Goal: Information Seeking & Learning: Learn about a topic

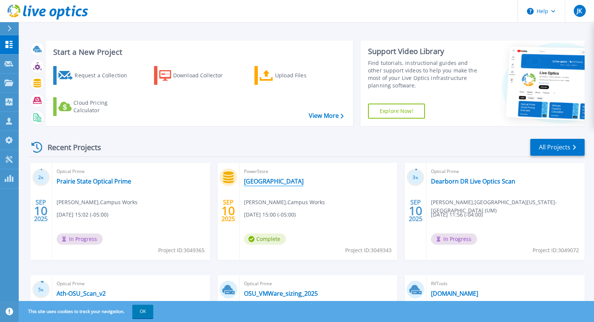
click at [251, 181] on link "Prairie State" at bounding box center [274, 180] width 60 height 7
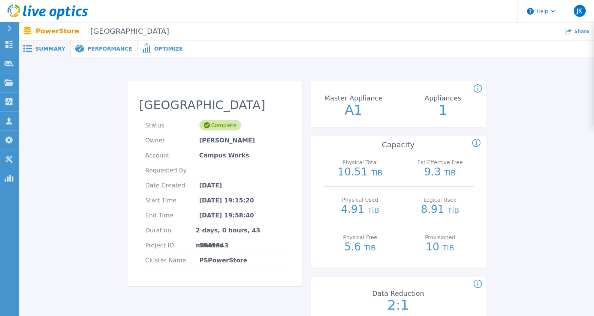
click at [102, 51] on span "Performance" at bounding box center [109, 48] width 45 height 5
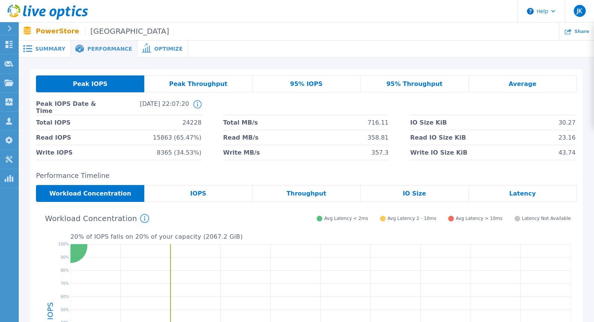
click at [154, 51] on span "Optimize" at bounding box center [168, 48] width 28 height 5
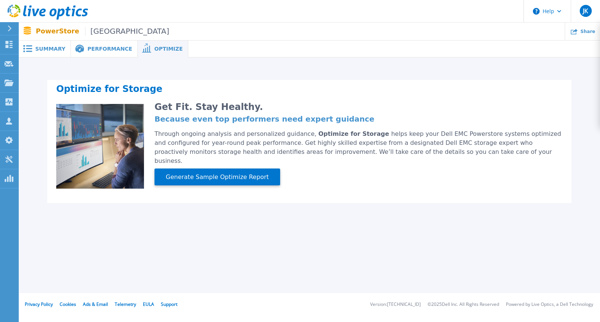
click at [109, 50] on span "Performance" at bounding box center [109, 48] width 45 height 5
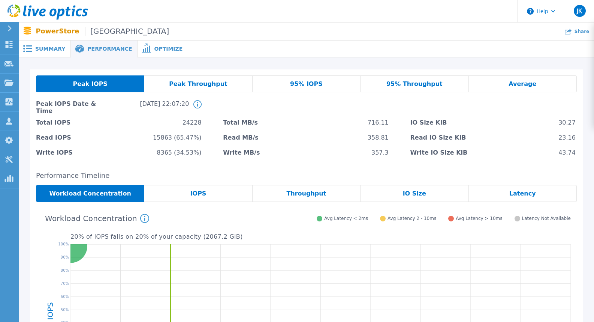
click at [46, 49] on span "Summary" at bounding box center [50, 48] width 30 height 5
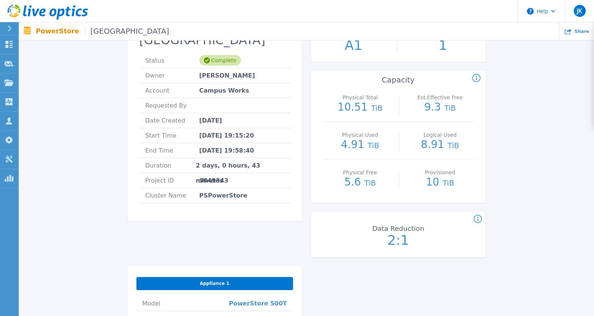
scroll to position [75, 0]
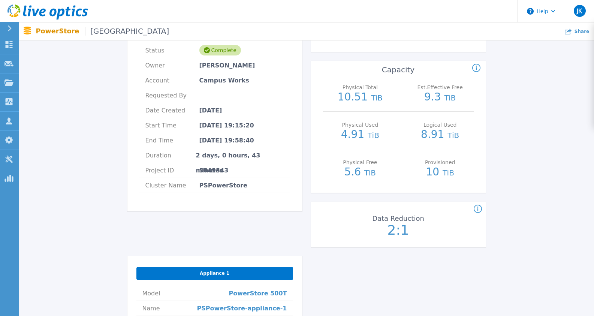
click at [478, 208] on icon at bounding box center [477, 209] width 1 height 4
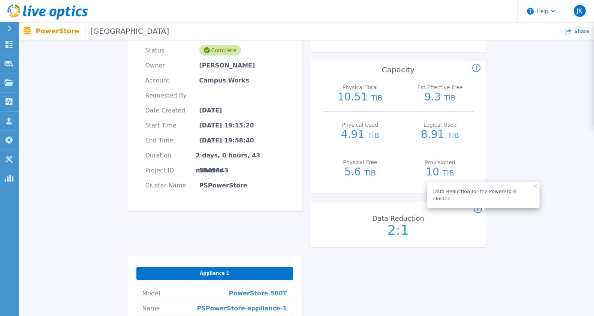
click at [477, 68] on icon at bounding box center [476, 68] width 8 height 9
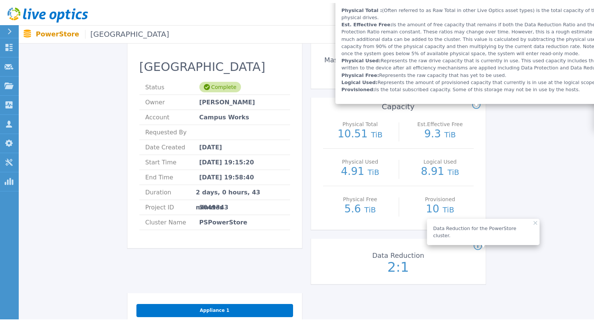
scroll to position [0, 0]
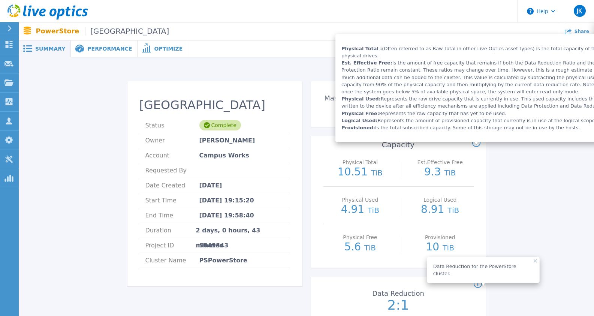
click at [89, 156] on div "Prairie State Status Complete Owner Stephen Loeckle Account Campus Works Reques…" at bounding box center [306, 310] width 553 height 483
click at [104, 48] on span "Performance" at bounding box center [109, 48] width 45 height 5
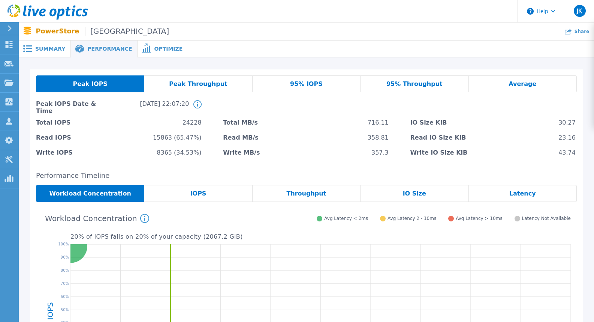
click at [183, 85] on span "Peak Throughput" at bounding box center [198, 84] width 58 height 6
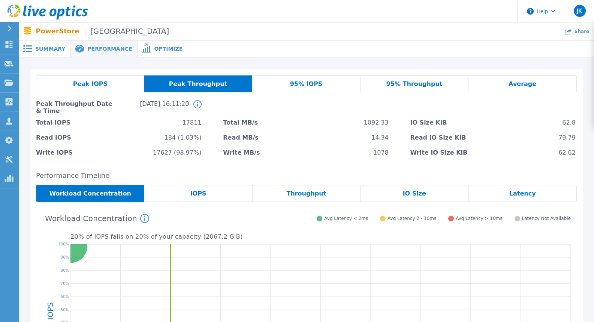
click at [115, 84] on div "Peak IOPS" at bounding box center [90, 83] width 108 height 17
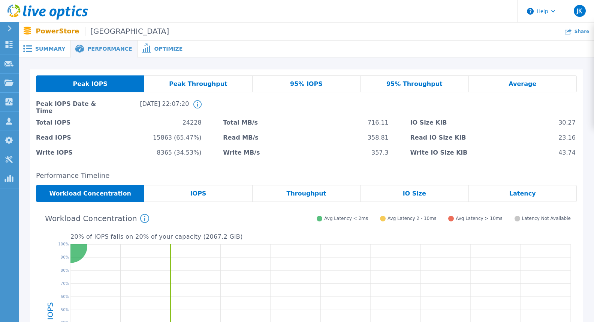
click at [175, 83] on span "Peak Throughput" at bounding box center [198, 84] width 58 height 6
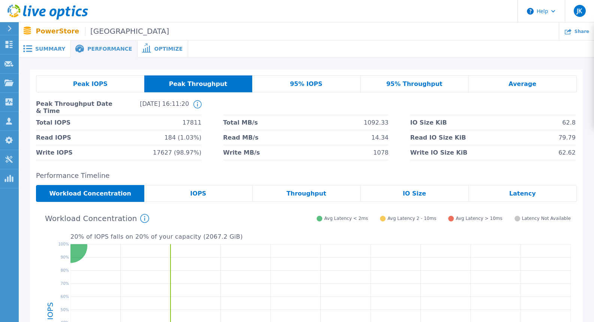
click at [123, 82] on div "Peak IOPS" at bounding box center [90, 83] width 108 height 17
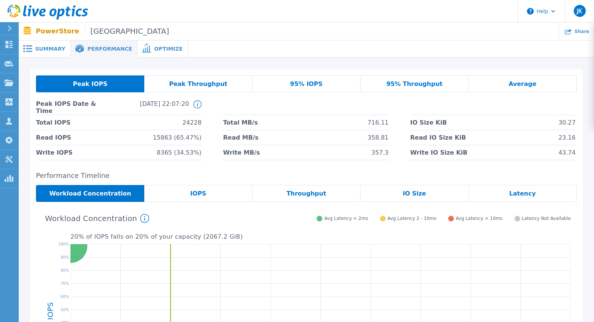
click at [58, 52] on div "Summary" at bounding box center [45, 48] width 52 height 17
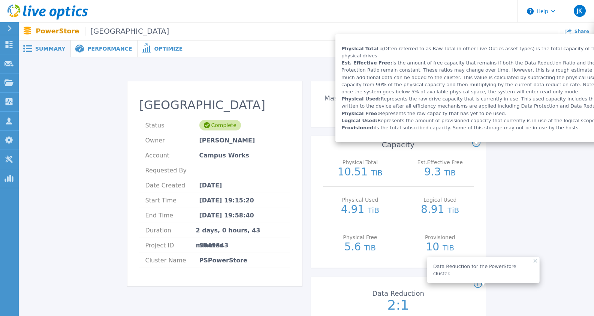
click at [257, 76] on div "Prairie State Status Complete Owner Stephen Loeckle Account Campus Works Reques…" at bounding box center [306, 310] width 553 height 483
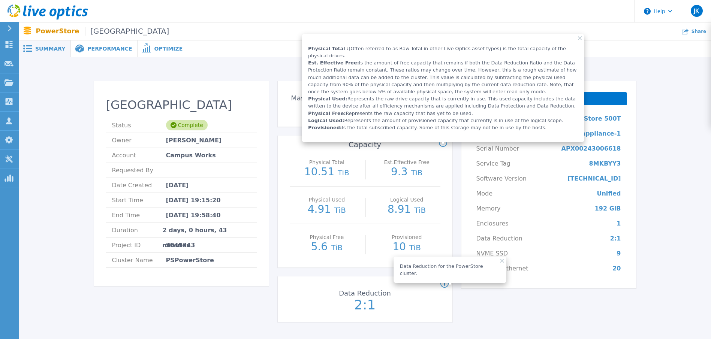
click at [579, 38] on icon at bounding box center [580, 38] width 4 height 4
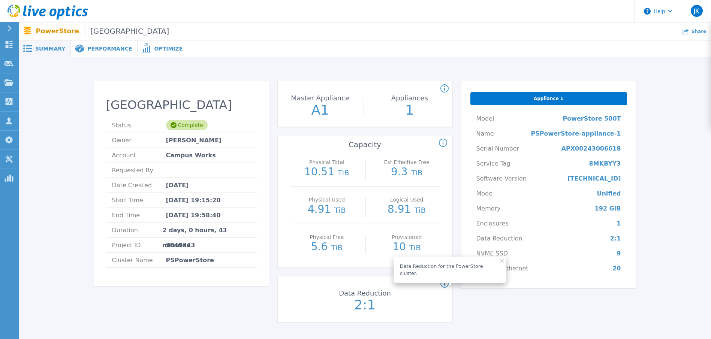
click at [500, 259] on icon at bounding box center [502, 261] width 4 height 4
click at [12, 220] on div "Dashboard Dashboard Request Capture Request Capture Projects Projects Search Pr…" at bounding box center [9, 187] width 19 height 305
click at [11, 44] on icon at bounding box center [8, 44] width 9 height 7
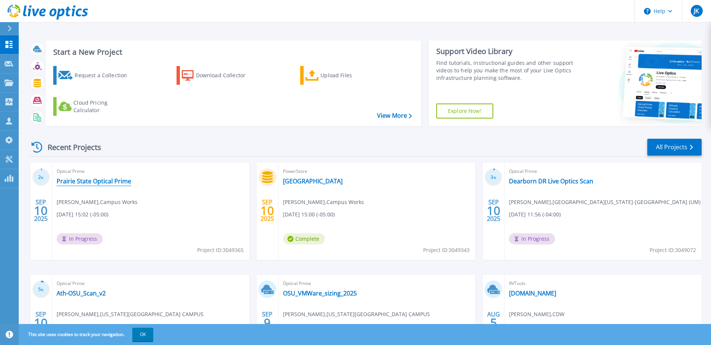
click at [102, 183] on link "Prairie State Optical Prime" at bounding box center [94, 180] width 75 height 7
